Goal: Task Accomplishment & Management: Use online tool/utility

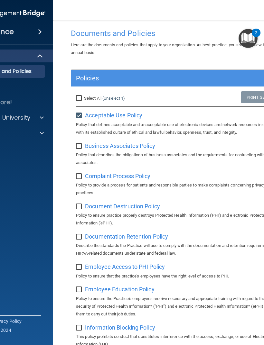
scroll to position [6, 0]
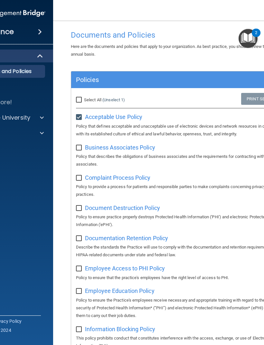
click at [149, 148] on span "Business Associates Policy" at bounding box center [120, 147] width 70 height 7
click at [81, 145] on input "checkbox" at bounding box center [79, 147] width 7 height 5
checkbox input "true"
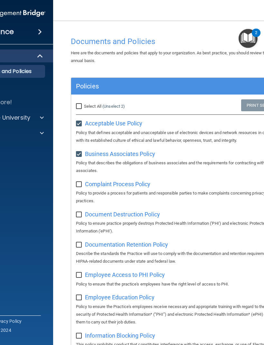
scroll to position [0, 0]
click at [139, 185] on span "Complaint Process Policy" at bounding box center [117, 184] width 65 height 7
click at [85, 179] on div "Complaint Process Policy Policy to provide a process for patients and responsib…" at bounding box center [183, 192] width 215 height 26
click at [80, 183] on input "checkbox" at bounding box center [79, 184] width 7 height 5
checkbox input "true"
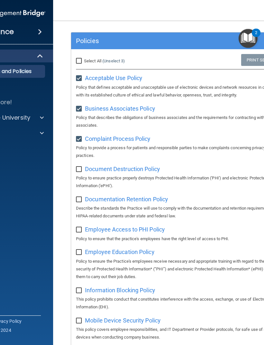
scroll to position [50, 0]
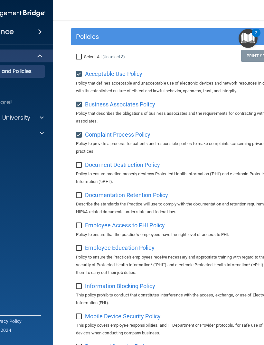
click at [97, 165] on span "Document Destruction Policy" at bounding box center [122, 164] width 75 height 7
click at [83, 161] on label at bounding box center [80, 163] width 8 height 7
click at [83, 163] on input "checkbox" at bounding box center [79, 165] width 7 height 5
checkbox input "true"
click at [163, 193] on span "Documentation Retention Policy" at bounding box center [126, 195] width 83 height 7
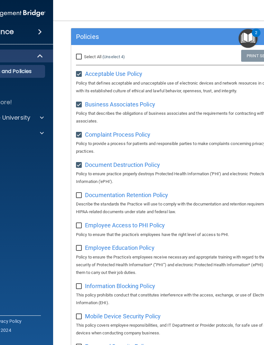
click at [81, 193] on input "checkbox" at bounding box center [79, 195] width 7 height 5
checkbox input "true"
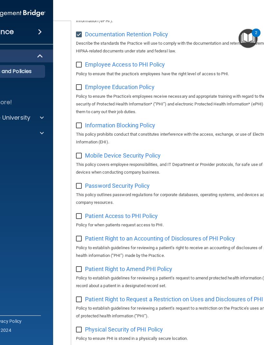
scroll to position [211, 0]
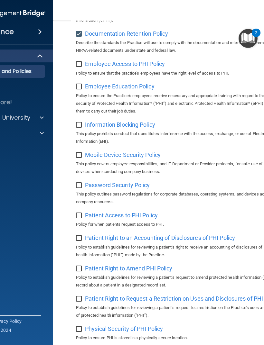
click at [164, 64] on span "Employee Access to PHI Policy" at bounding box center [125, 63] width 80 height 7
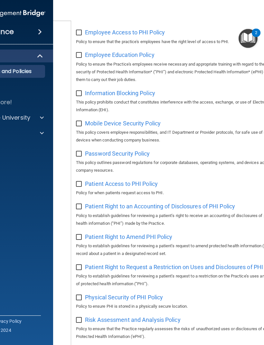
scroll to position [243, 0]
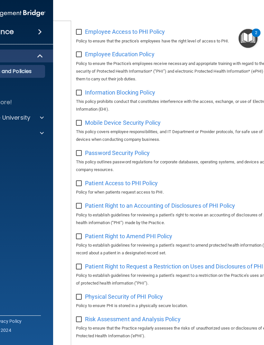
click at [76, 30] on input "checkbox" at bounding box center [79, 32] width 7 height 5
checkbox input "true"
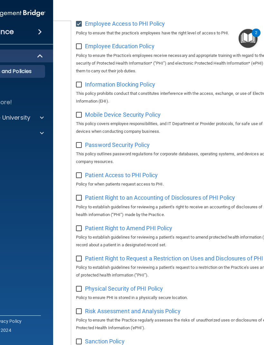
click at [102, 43] on span "Employee Education Policy" at bounding box center [119, 46] width 69 height 7
click at [81, 46] on input "checkbox" at bounding box center [79, 46] width 7 height 5
checkbox input "true"
click at [142, 81] on span "Information Blocking Policy" at bounding box center [120, 84] width 70 height 7
click at [81, 82] on input "checkbox" at bounding box center [79, 84] width 7 height 5
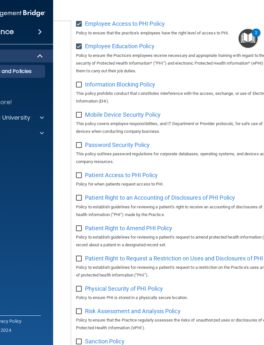
checkbox input "true"
click at [134, 114] on span "Mobile Device Security Policy" at bounding box center [123, 114] width 76 height 7
click at [81, 113] on input "checkbox" at bounding box center [79, 115] width 7 height 5
checkbox input "true"
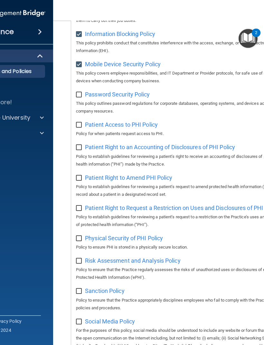
scroll to position [288, 0]
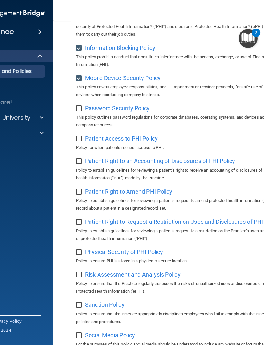
click at [141, 105] on span "Password Security Policy" at bounding box center [117, 108] width 65 height 7
click at [81, 106] on input "checkbox" at bounding box center [79, 108] width 7 height 5
checkbox input "true"
click at [147, 135] on span "Patient Access to PHI Policy" at bounding box center [121, 138] width 73 height 7
click at [78, 136] on input "checkbox" at bounding box center [79, 138] width 7 height 5
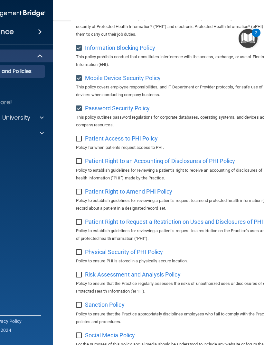
checkbox input "true"
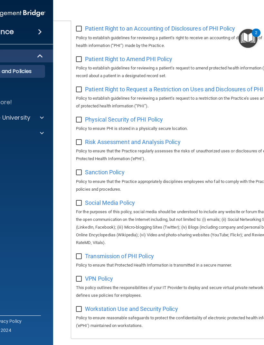
scroll to position [426, 0]
